Goal: Task Accomplishment & Management: Manage account settings

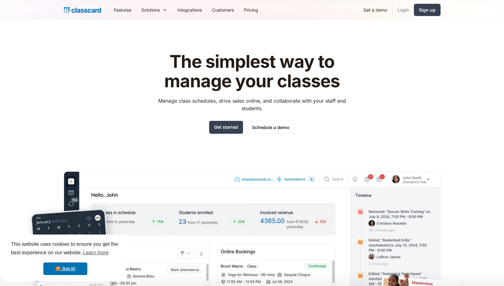
click at [403, 11] on link "Login" at bounding box center [403, 10] width 21 height 14
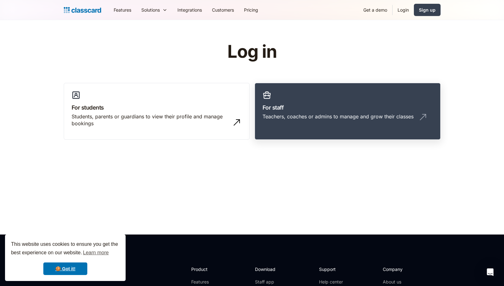
click at [292, 103] on h3 "For staff" at bounding box center [348, 107] width 170 height 8
